Goal: Task Accomplishment & Management: Manage account settings

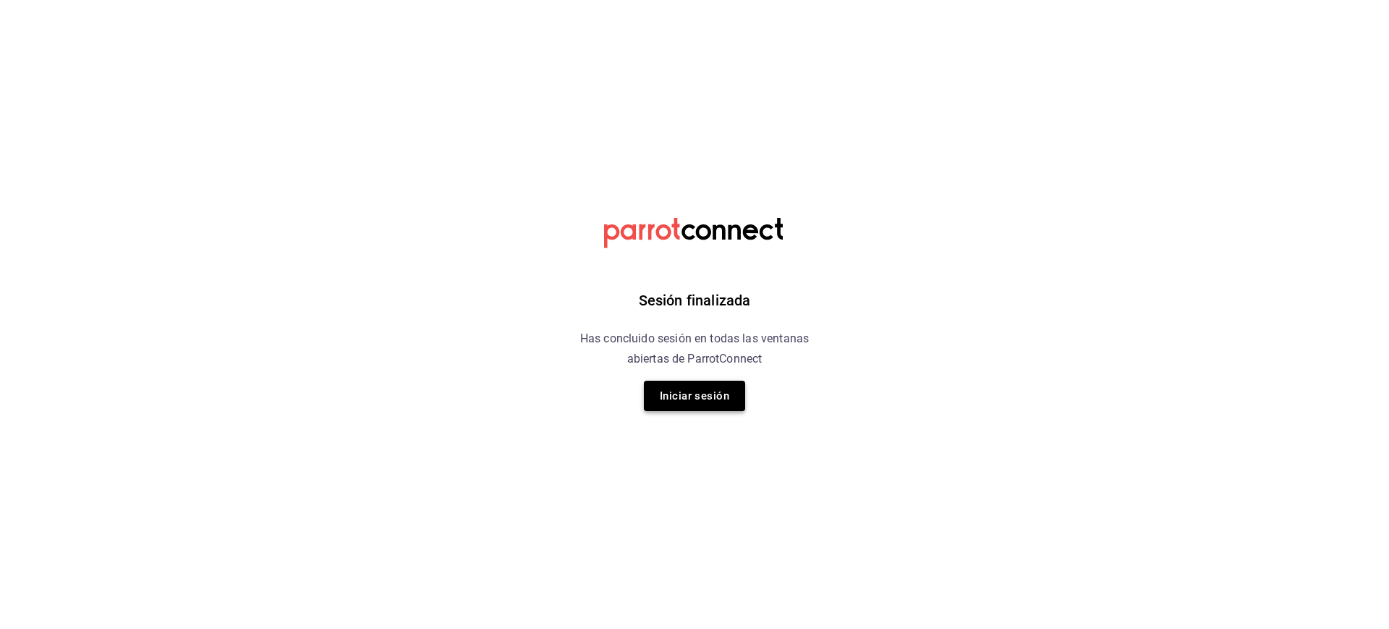
click at [728, 395] on button "Iniciar sesión" at bounding box center [694, 395] width 101 height 30
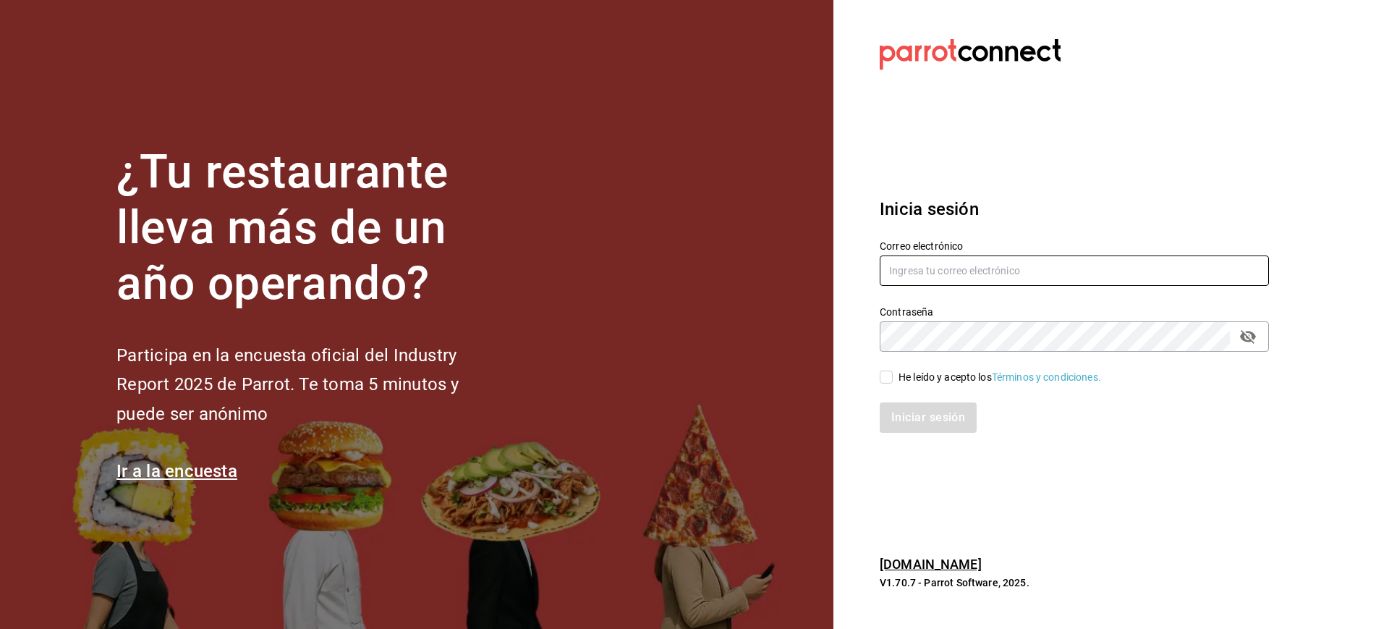
type input "[EMAIL_ADDRESS][DOMAIN_NAME]"
click at [901, 379] on div "He leído y acepto los Términos y condiciones." at bounding box center [999, 377] width 203 height 15
click at [893, 379] on input "He leído y acepto los Términos y condiciones." at bounding box center [886, 376] width 13 height 13
checkbox input "true"
click at [903, 414] on button "Iniciar sesión" at bounding box center [929, 417] width 98 height 30
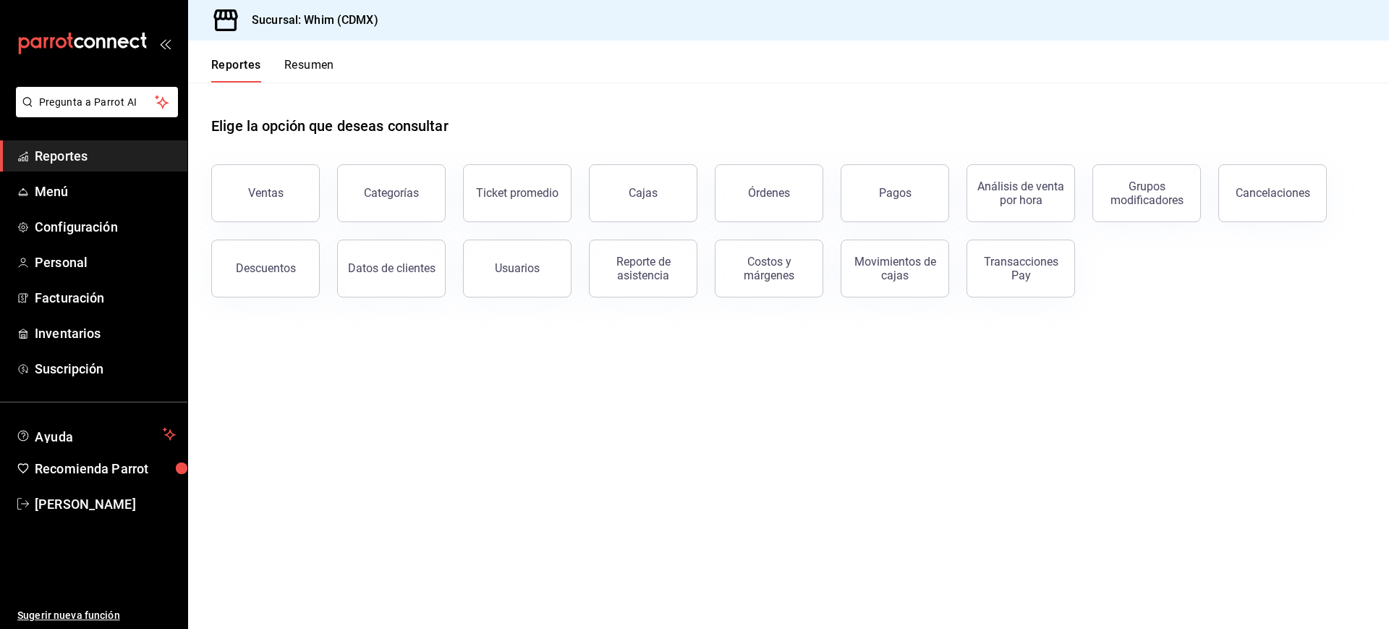
click at [329, 21] on h3 "Sucursal: Whim (CDMX)" at bounding box center [309, 20] width 138 height 17
